Goal: Find specific page/section: Find specific page/section

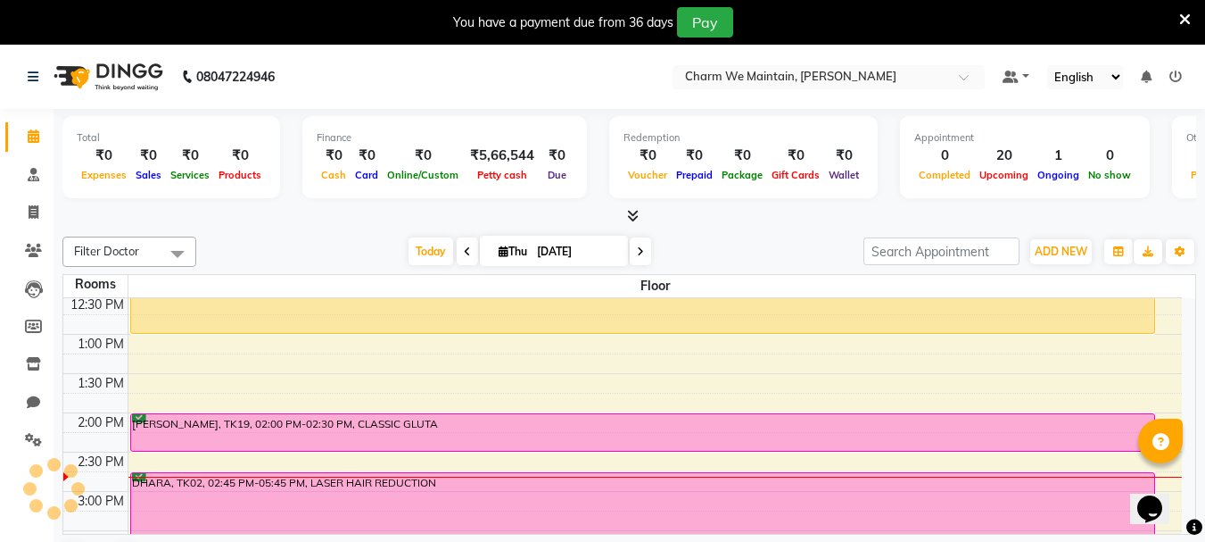
scroll to position [357, 0]
click at [421, 253] on span "Today" at bounding box center [431, 251] width 45 height 28
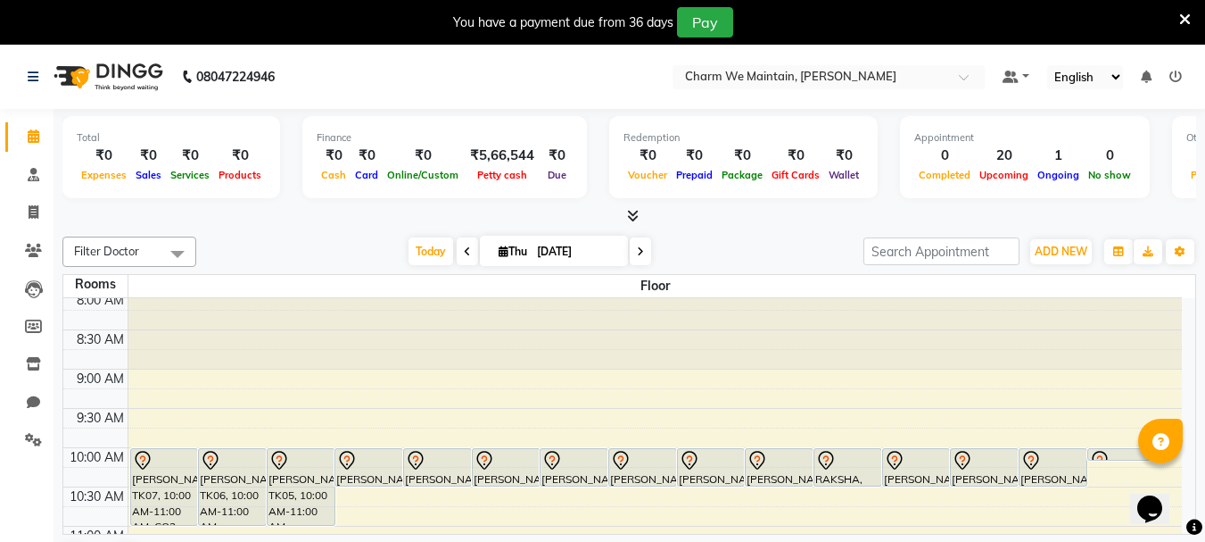
scroll to position [0, 0]
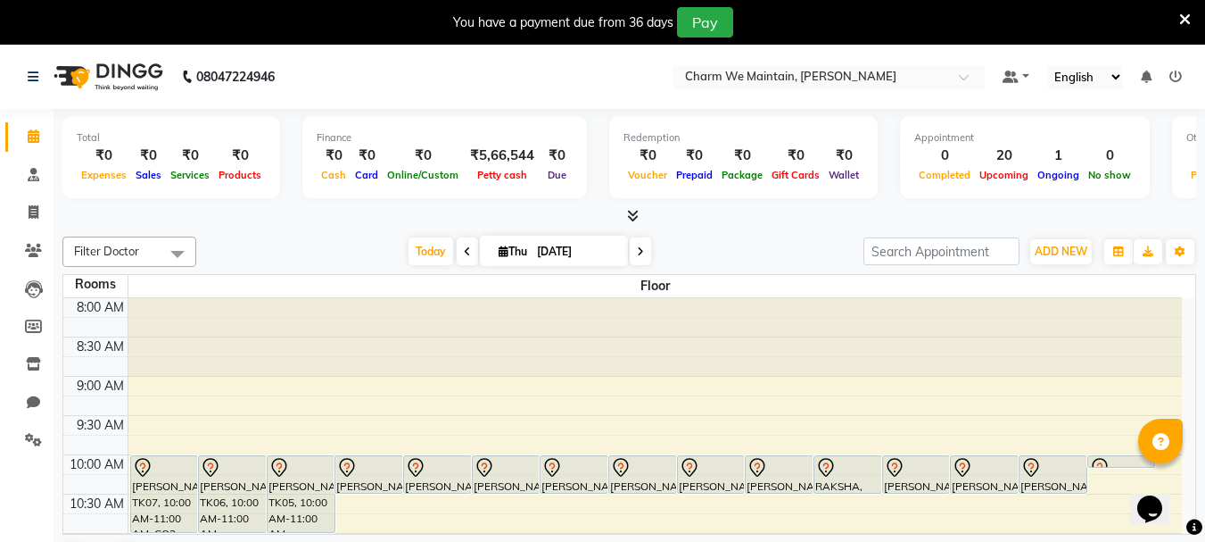
click at [638, 254] on icon at bounding box center [640, 251] width 7 height 11
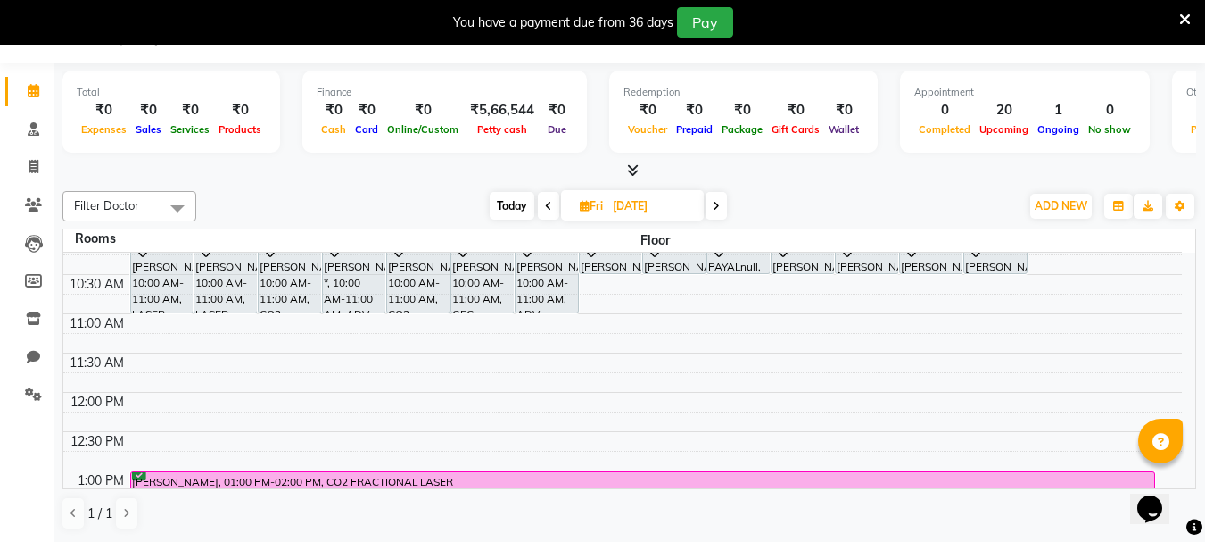
scroll to position [178, 0]
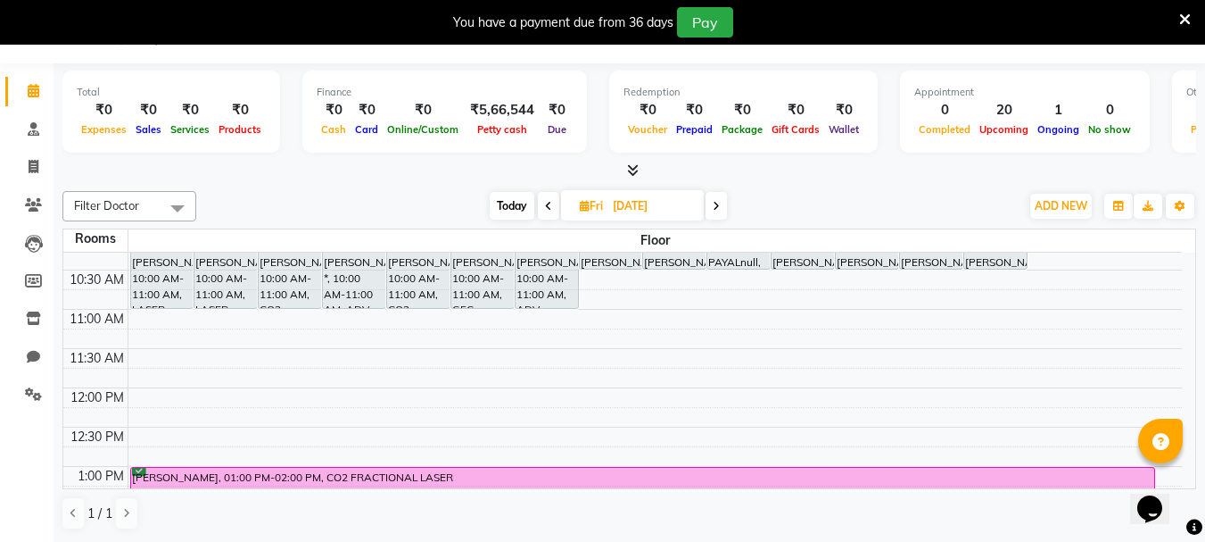
click at [712, 206] on span at bounding box center [716, 206] width 21 height 28
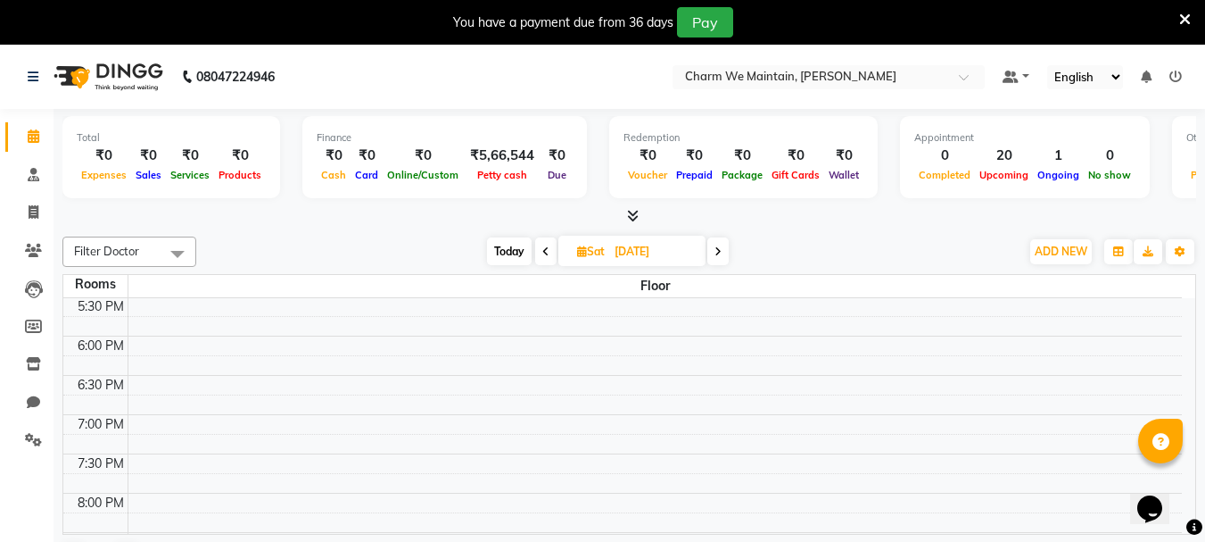
scroll to position [674, 0]
click at [520, 254] on span "Today" at bounding box center [509, 251] width 45 height 28
type input "[DATE]"
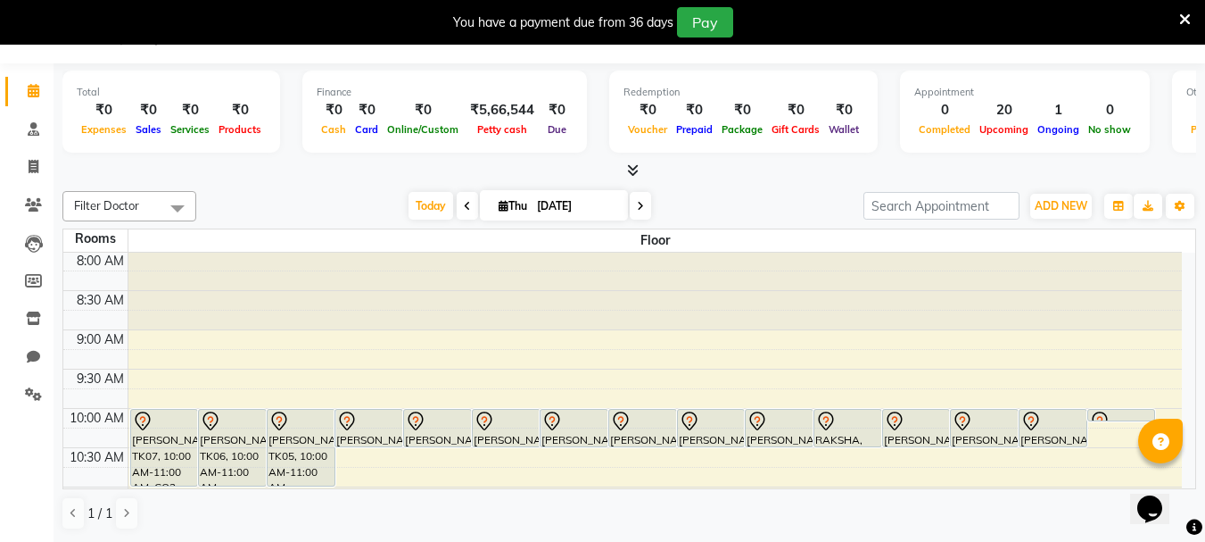
scroll to position [0, 0]
click at [418, 203] on span "Today" at bounding box center [431, 206] width 45 height 28
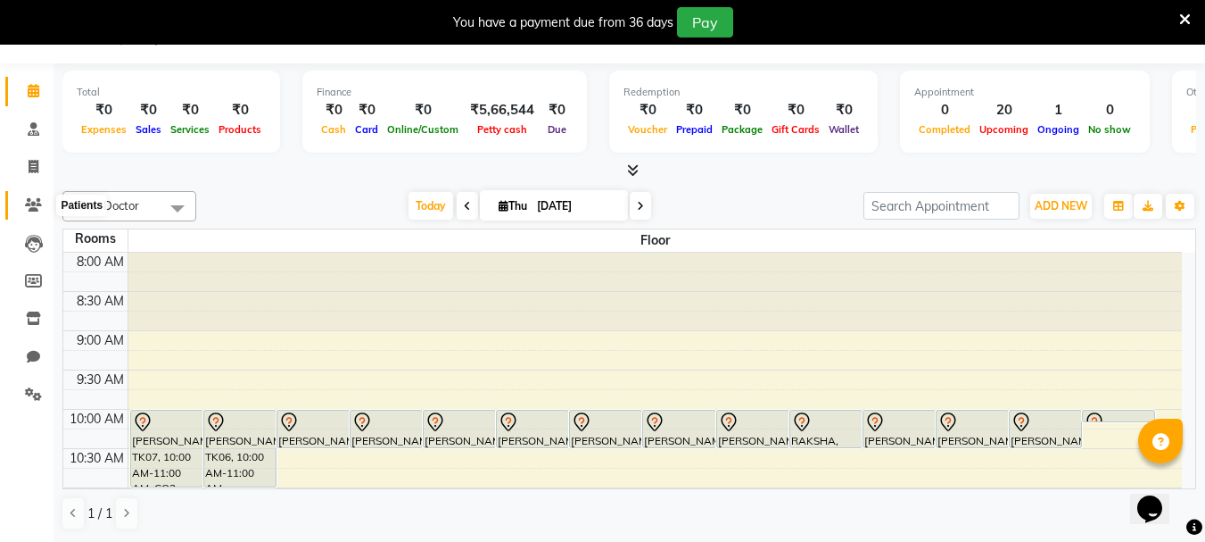
click at [29, 203] on icon at bounding box center [33, 204] width 17 height 13
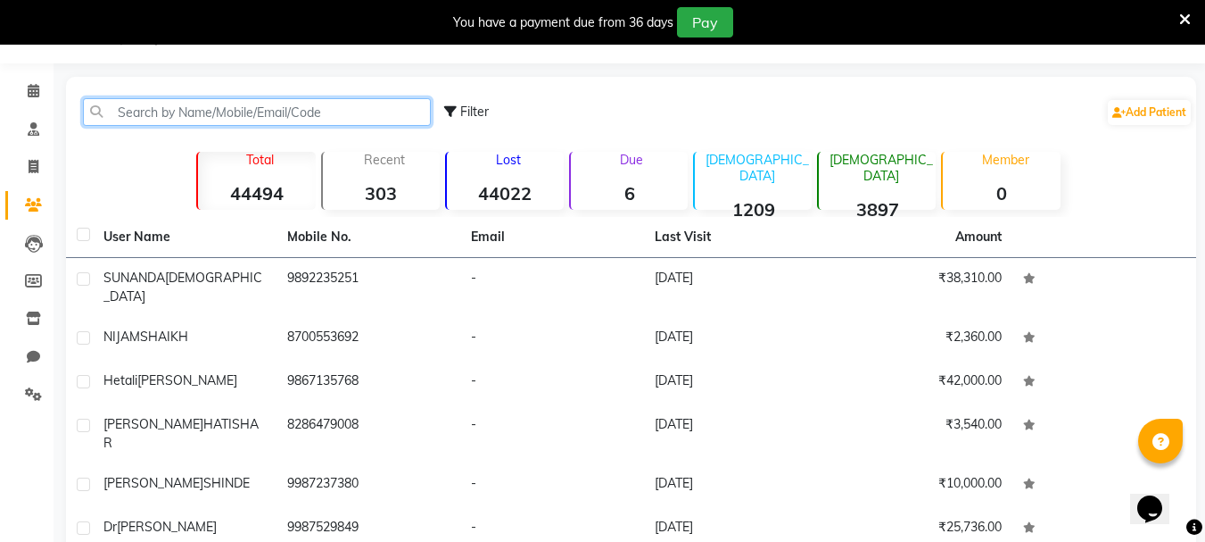
click at [232, 107] on input "text" at bounding box center [257, 112] width 348 height 28
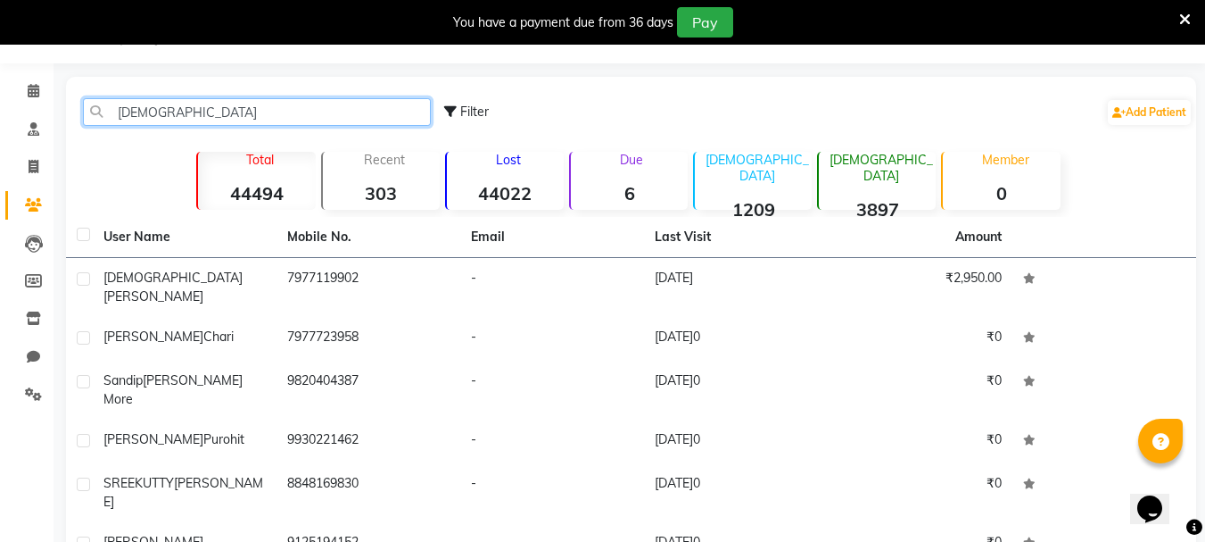
type input "[DEMOGRAPHIC_DATA]"
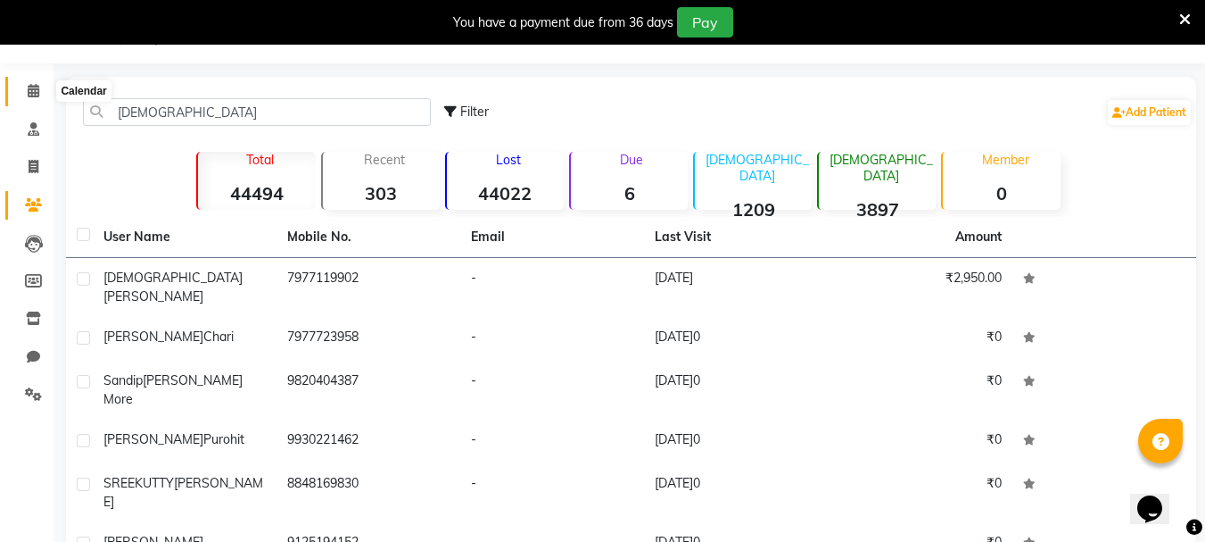
click at [29, 89] on icon at bounding box center [34, 90] width 12 height 13
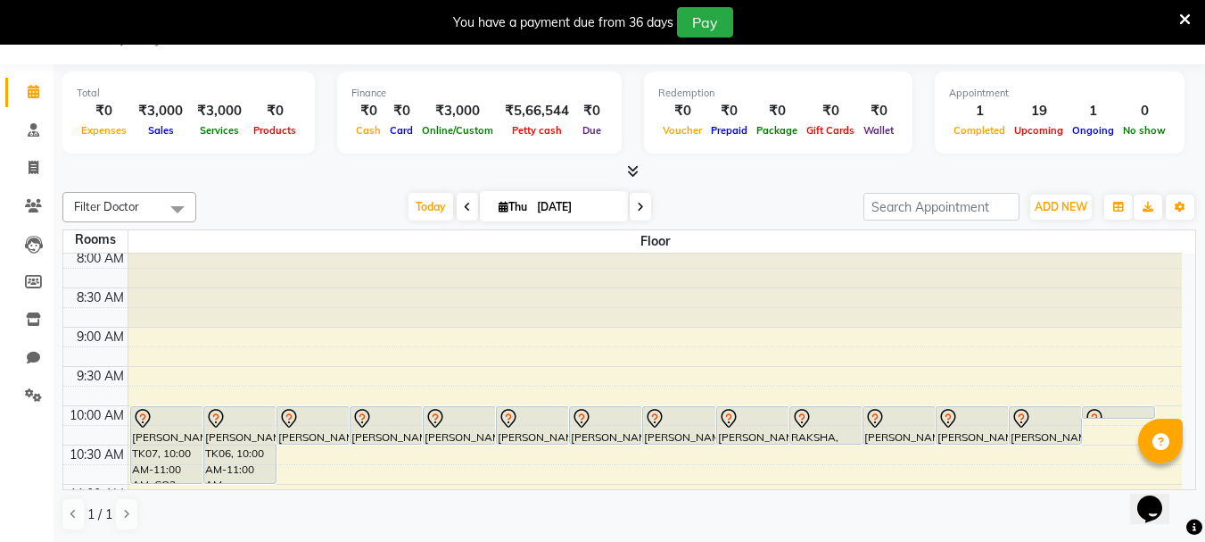
scroll to position [94, 0]
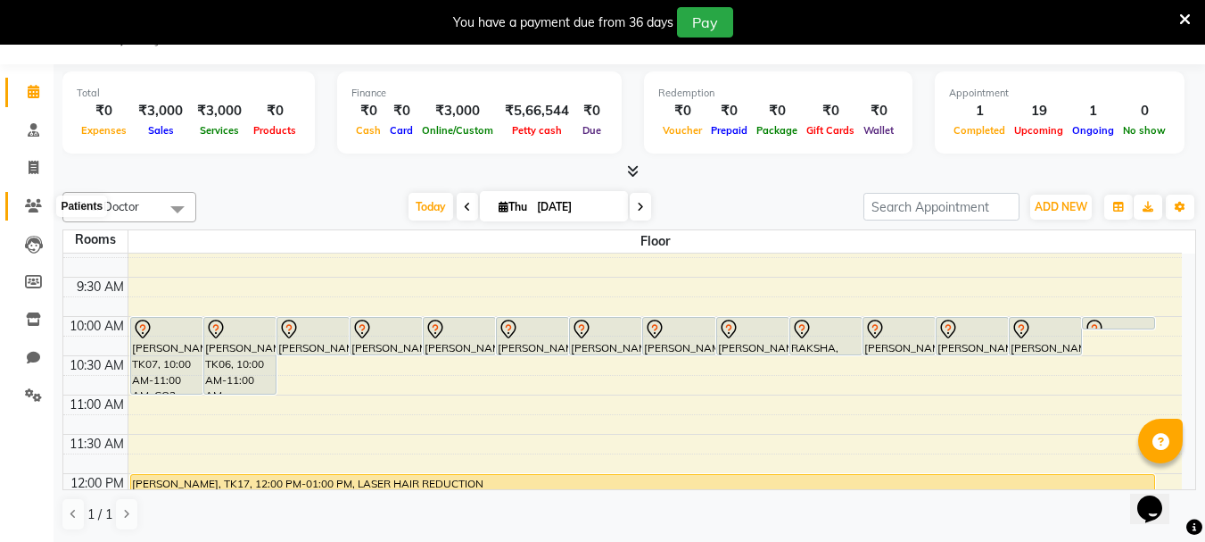
click at [29, 210] on icon at bounding box center [33, 205] width 17 height 13
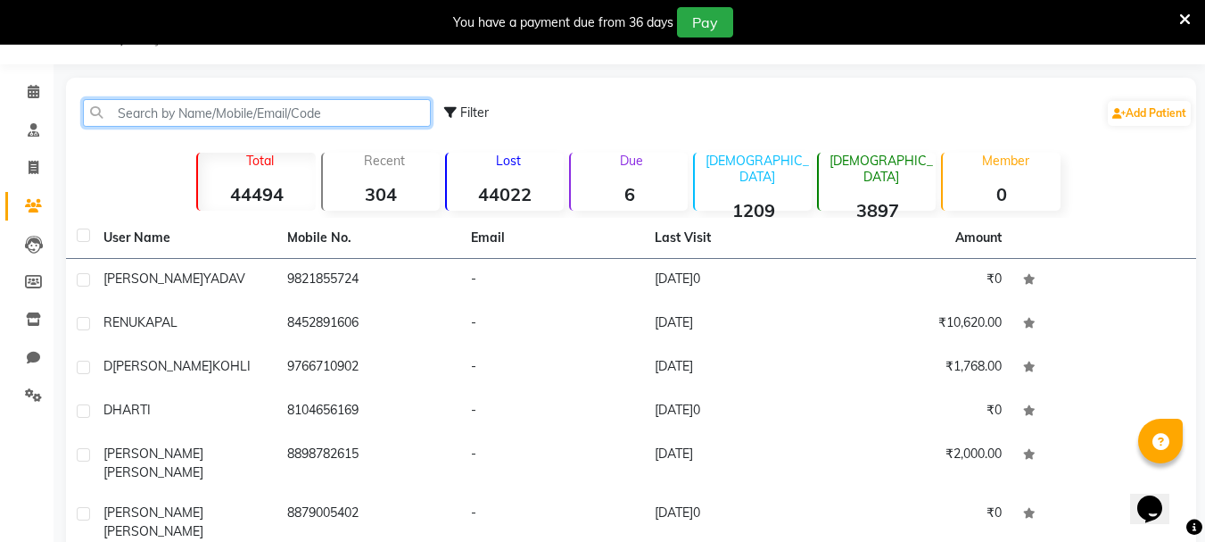
click at [345, 112] on input "text" at bounding box center [257, 113] width 348 height 28
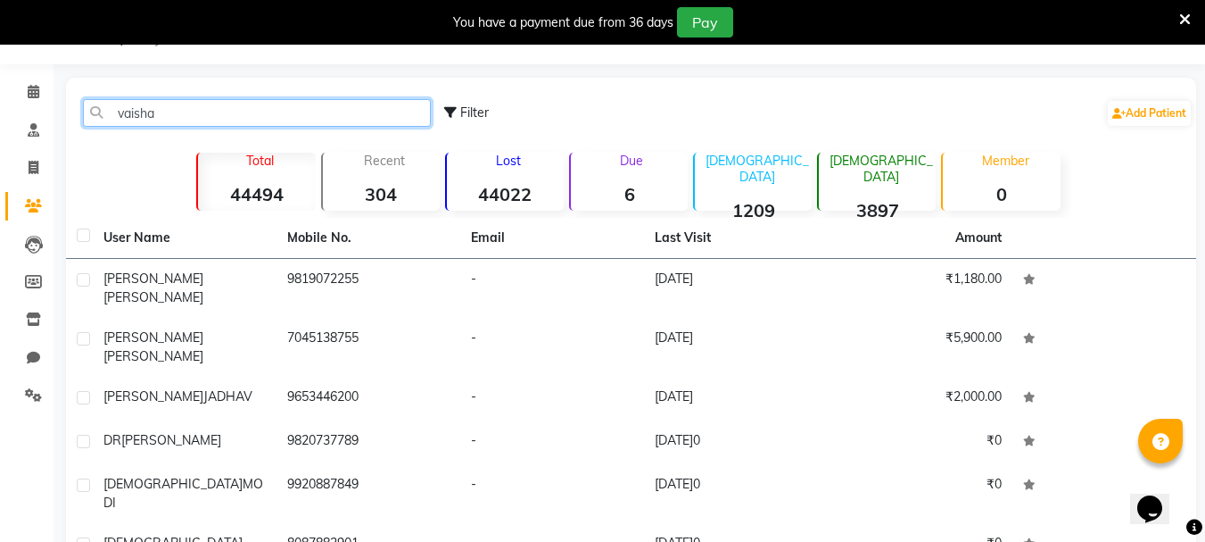
click at [142, 107] on input "vaisha" at bounding box center [257, 113] width 348 height 28
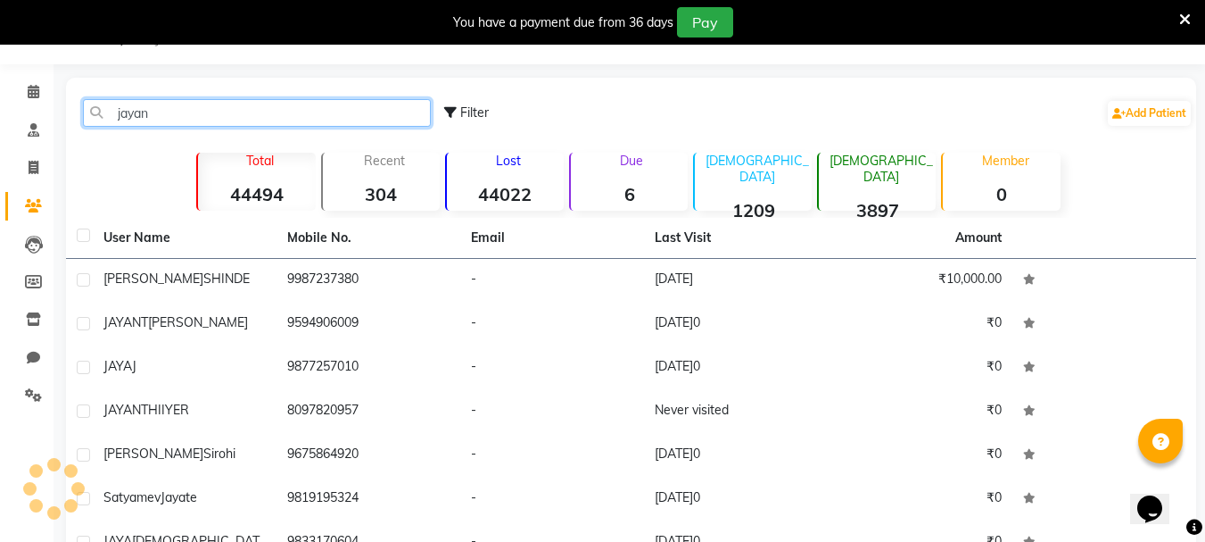
type input "jayant"
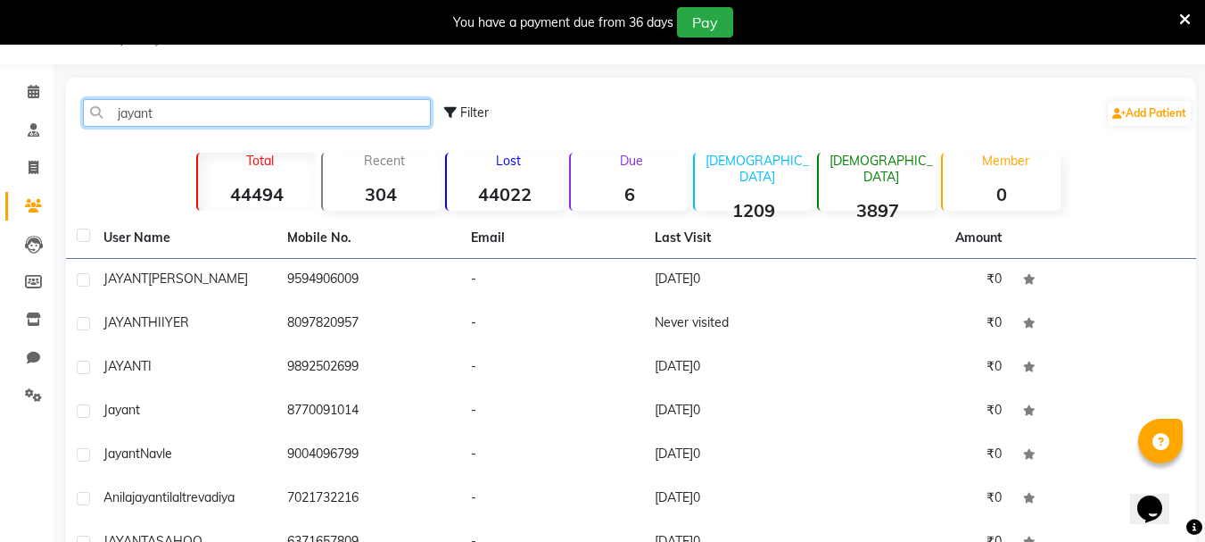
click at [149, 110] on input "jayant" at bounding box center [257, 113] width 348 height 28
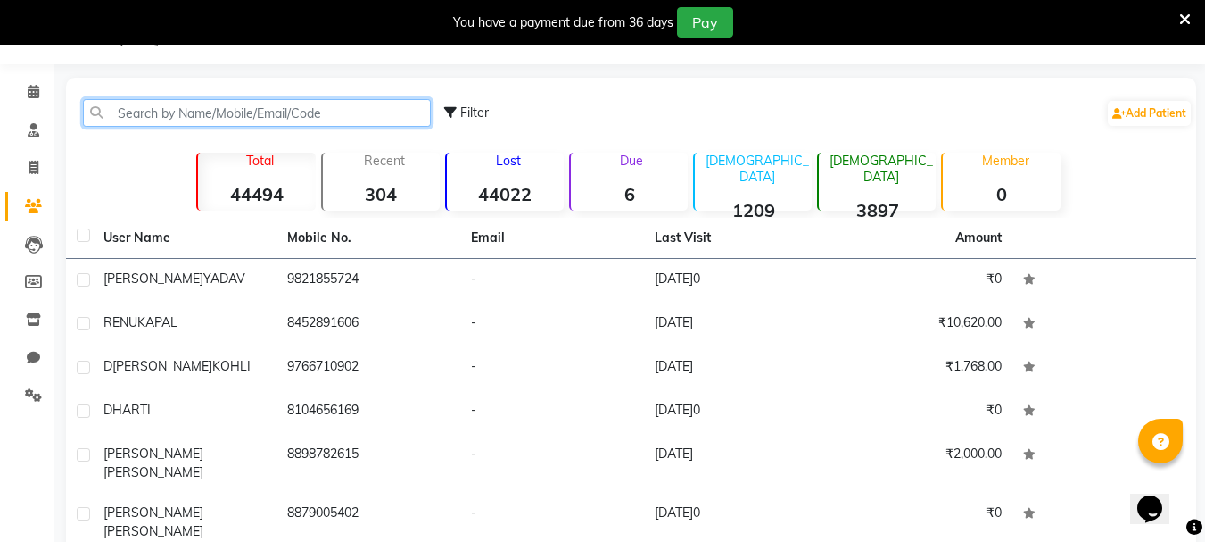
click at [195, 108] on input "text" at bounding box center [257, 113] width 348 height 28
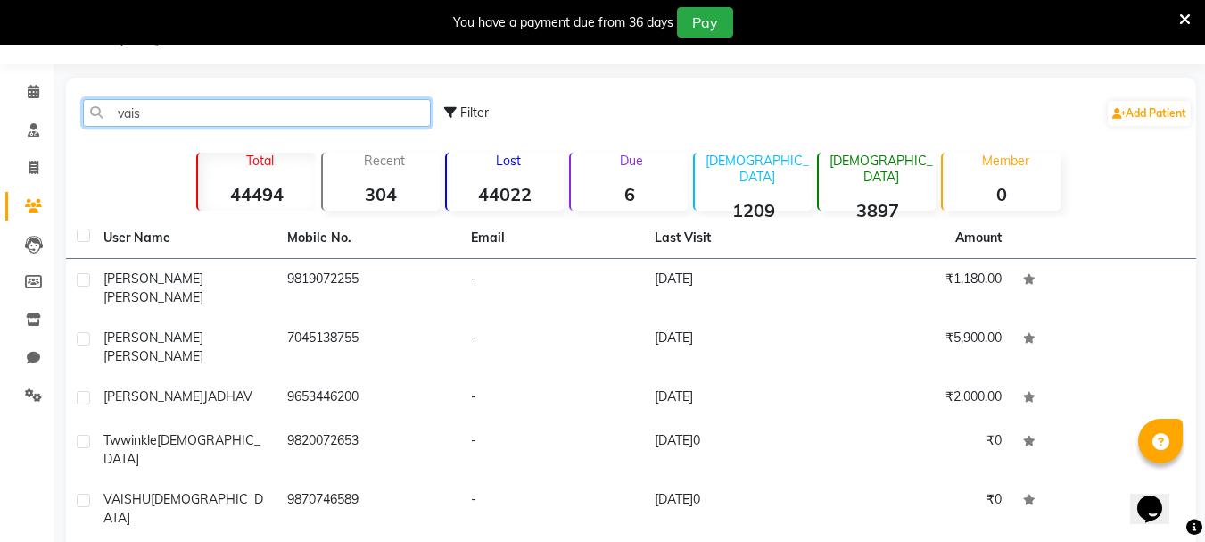
click at [126, 118] on input "vais" at bounding box center [257, 113] width 348 height 28
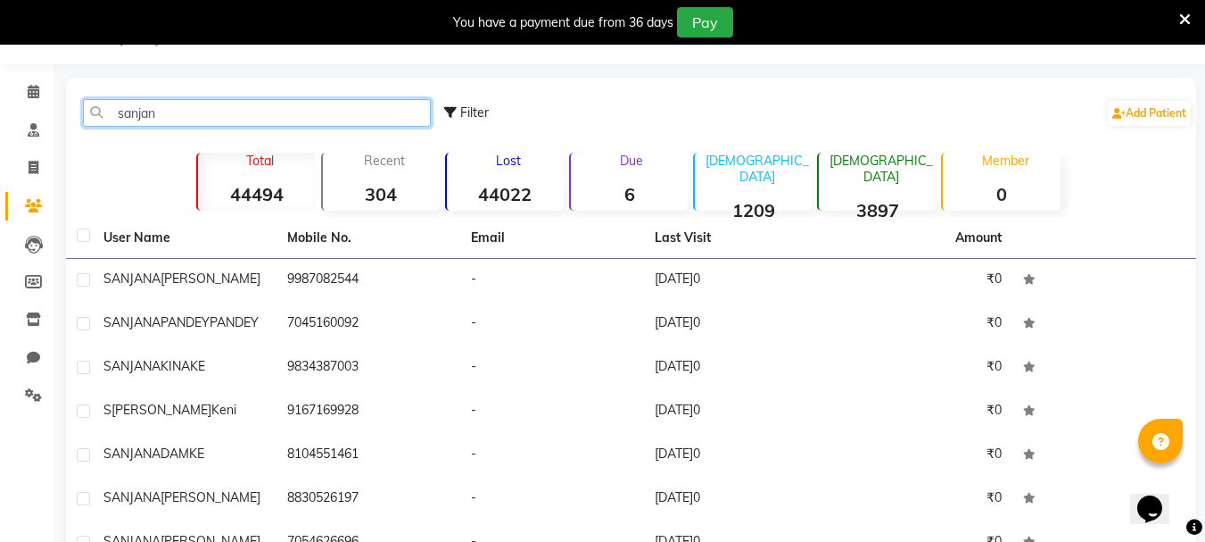
click at [132, 118] on input "sanjan" at bounding box center [257, 113] width 348 height 28
click at [132, 117] on input "sanjan" at bounding box center [257, 113] width 348 height 28
type input "sanjan"
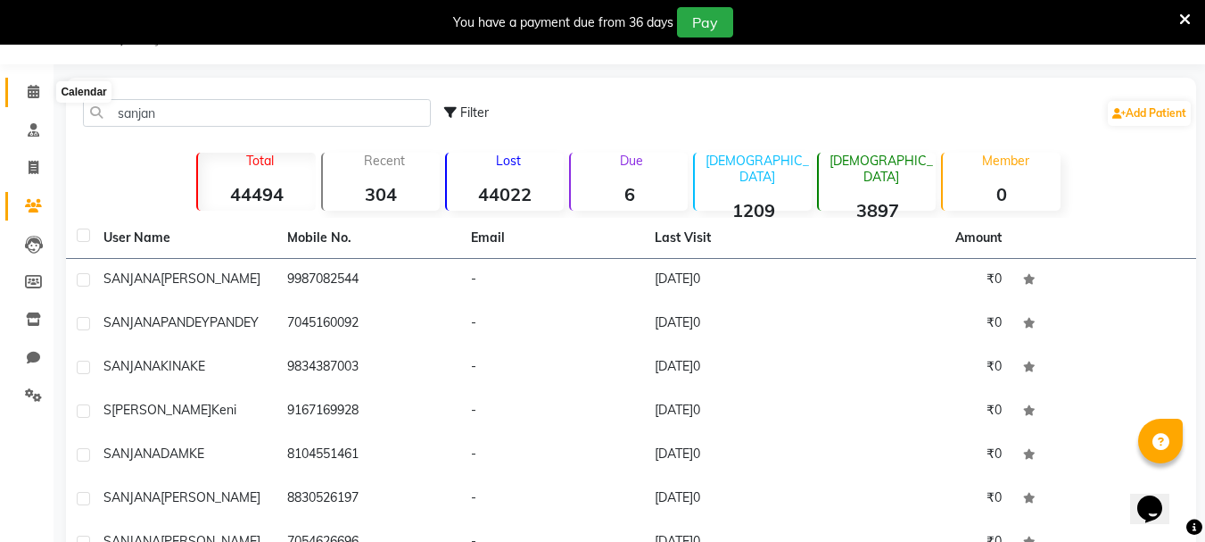
click at [31, 92] on icon at bounding box center [34, 91] width 12 height 13
